Goal: Information Seeking & Learning: Find specific fact

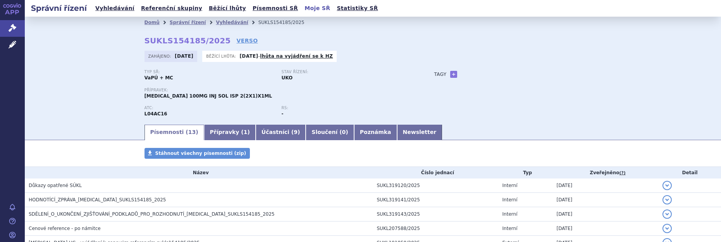
click at [302, 8] on link "Moje SŘ" at bounding box center [317, 8] width 30 height 10
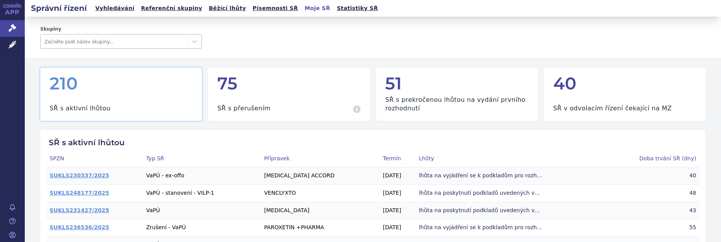
click at [134, 43] on div at bounding box center [114, 41] width 139 height 9
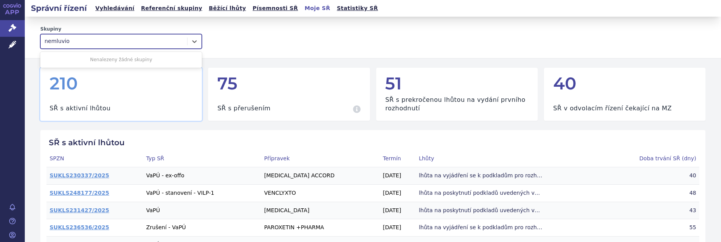
type input "nemluvio"
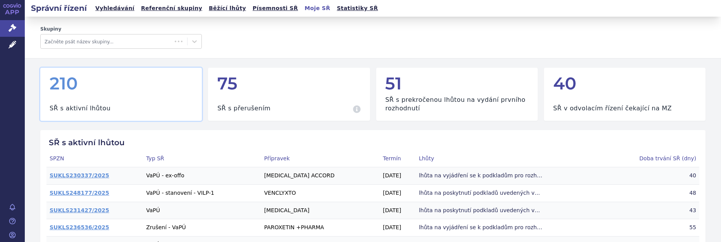
click at [247, 39] on div "Skupiny Začněte psát název skupiny..." at bounding box center [372, 37] width 665 height 23
click at [98, 104] on div "SŘ s aktivní lhůtou" at bounding box center [121, 104] width 143 height 17
click at [152, 41] on div at bounding box center [114, 41] width 139 height 9
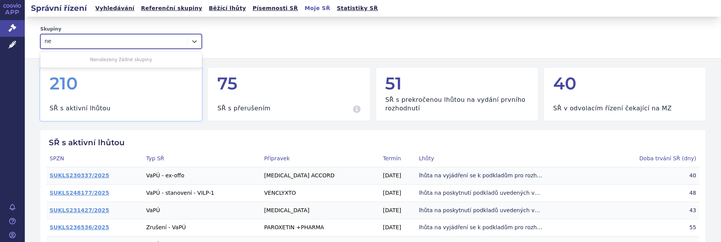
type input "n"
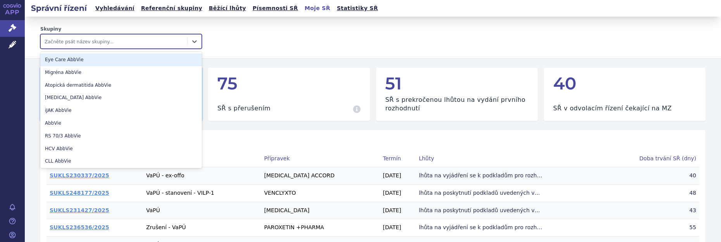
click at [250, 34] on div "Skupiny option , deselected. 25 results available. Use Up and Down to choose op…" at bounding box center [372, 37] width 665 height 23
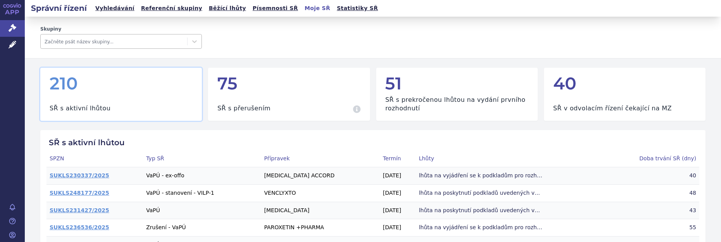
click at [134, 46] on div at bounding box center [114, 41] width 139 height 9
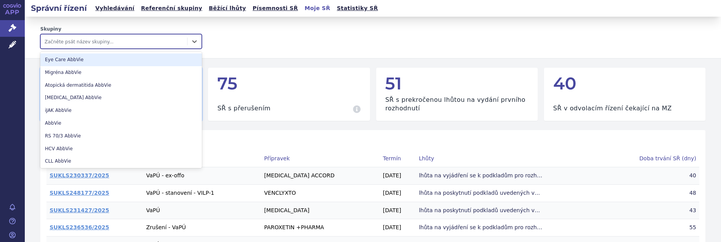
click at [110, 9] on link "Vyhledávání" at bounding box center [115, 8] width 44 height 10
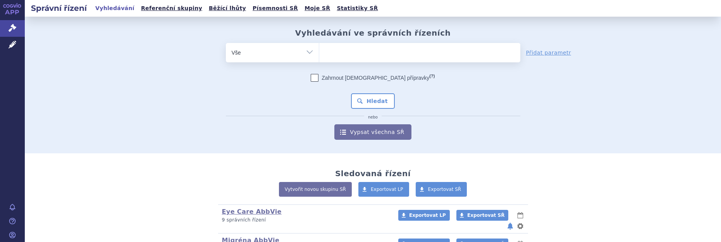
click at [345, 55] on ul at bounding box center [419, 51] width 201 height 16
click at [319, 55] on select at bounding box center [319, 52] width 0 height 19
type input "ne"
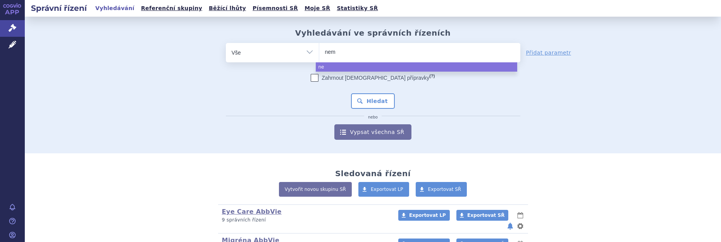
type input "nemo"
type input "nemoli"
type input "nemoliz"
type input "nemolizu"
type input "nemolizuma"
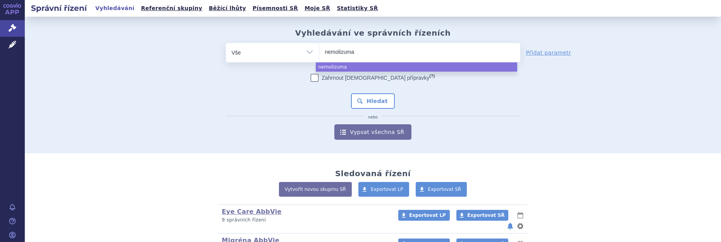
type input "nemolizumab"
select select "nemolizumab"
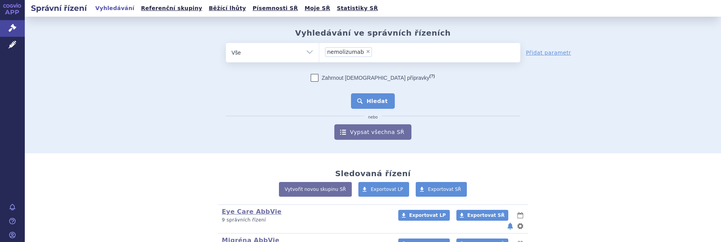
click at [375, 101] on button "Hledat" at bounding box center [373, 101] width 44 height 16
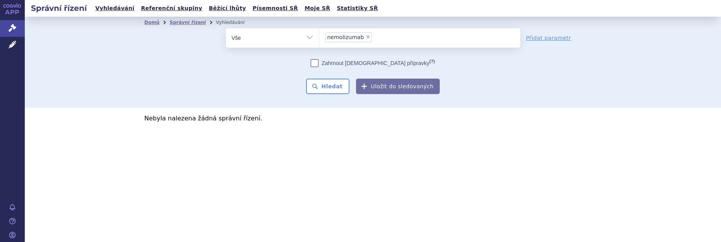
click at [366, 37] on span "×" at bounding box center [368, 36] width 5 height 5
click at [319, 37] on select "nemolizumab" at bounding box center [319, 37] width 0 height 19
select select
type input "ga"
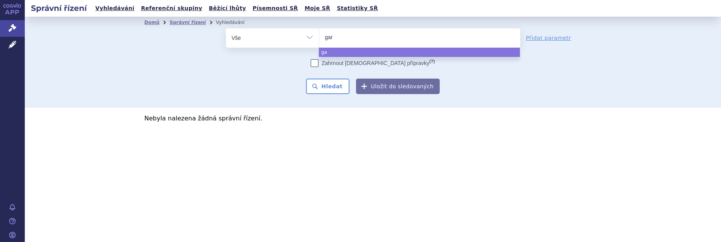
type input "gard"
type input "garde"
type input "gardema"
select select "gardema"
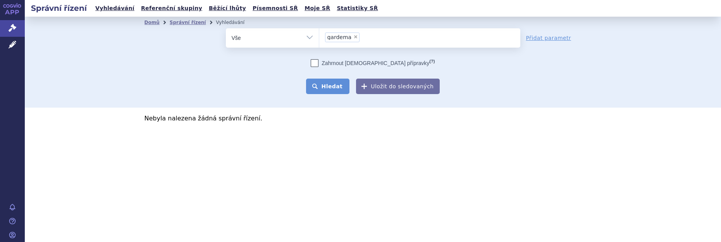
click at [343, 89] on button "Hledat" at bounding box center [328, 87] width 44 height 16
click at [353, 38] on span "×" at bounding box center [355, 36] width 5 height 5
click at [319, 38] on select "gardema" at bounding box center [319, 37] width 0 height 19
select select
type input "ga"
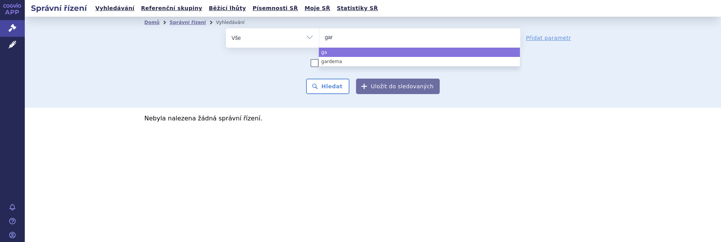
type input "gard"
type input "garde"
type input "gardema"
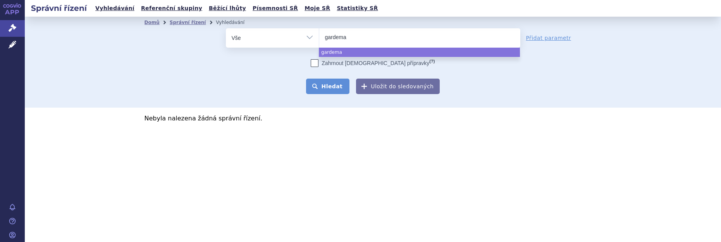
select select "gardema"
click at [336, 93] on button "Hledat" at bounding box center [328, 87] width 44 height 16
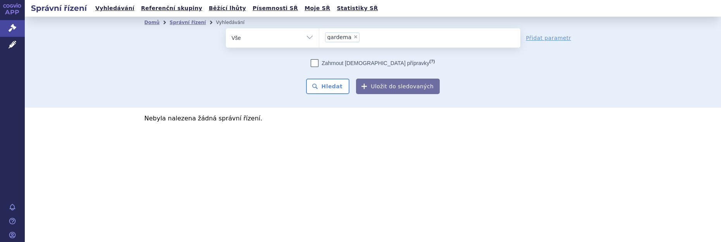
click at [353, 36] on span "×" at bounding box center [355, 36] width 5 height 5
click at [319, 36] on select "gardema" at bounding box center [319, 37] width 0 height 19
select select
type input "ne"
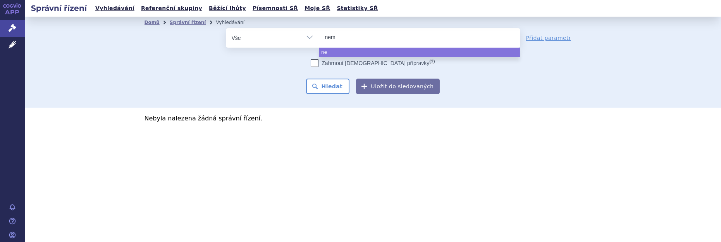
type input "nemo"
type input "nemol"
type input "nemoliz"
type input "nemolizu"
type input "nemolizum"
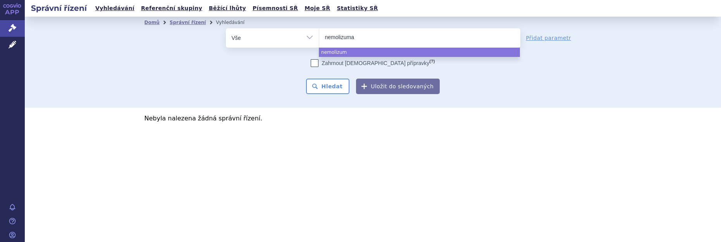
type input "nemolizumab"
select select "nemolizumab"
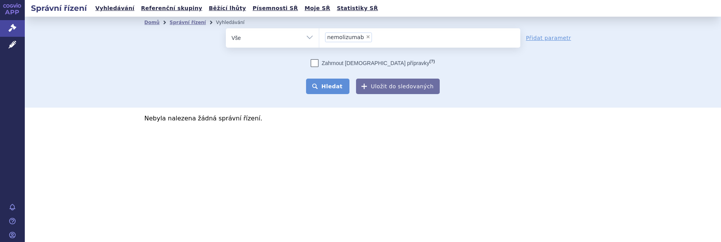
click at [343, 89] on button "Hledat" at bounding box center [328, 87] width 44 height 16
click at [366, 36] on span "×" at bounding box center [368, 36] width 5 height 5
click at [319, 36] on select "nemolizumab" at bounding box center [319, 37] width 0 height 19
select select
